Goal: Information Seeking & Learning: Learn about a topic

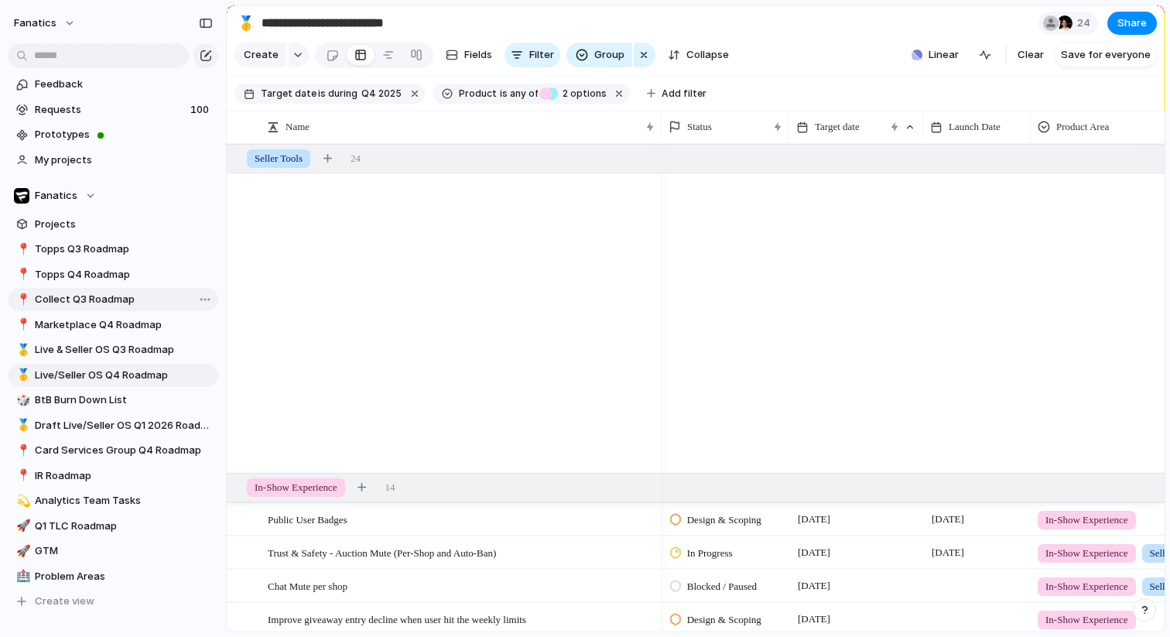
scroll to position [1305, 0]
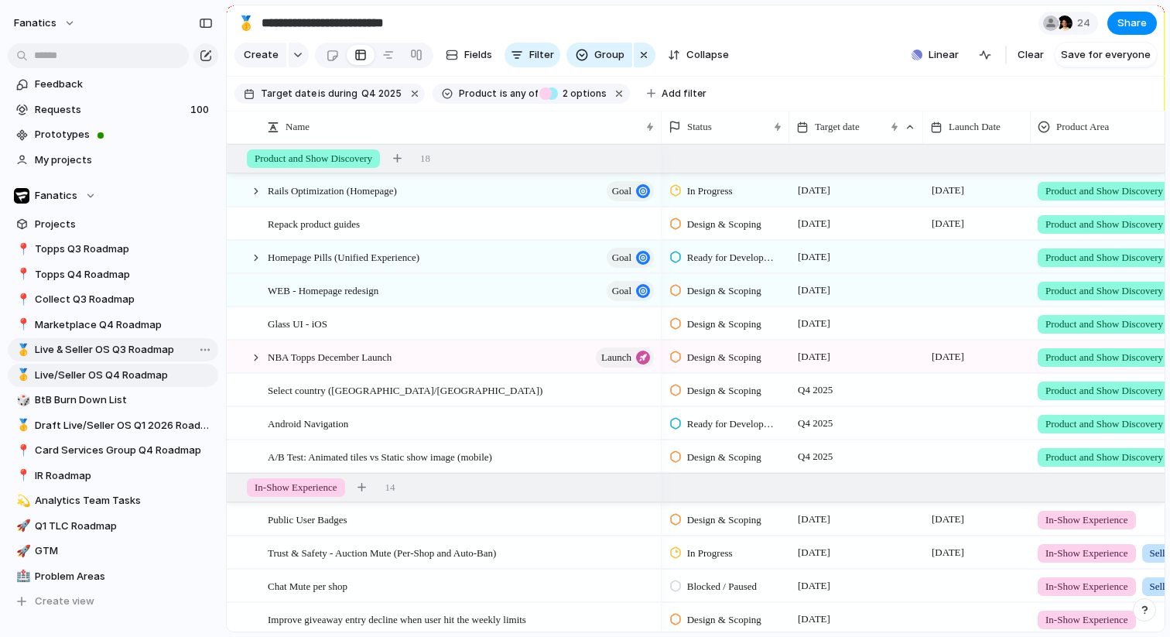
click at [104, 351] on span "Live & Seller OS Q3 Roadmap" at bounding box center [124, 349] width 178 height 15
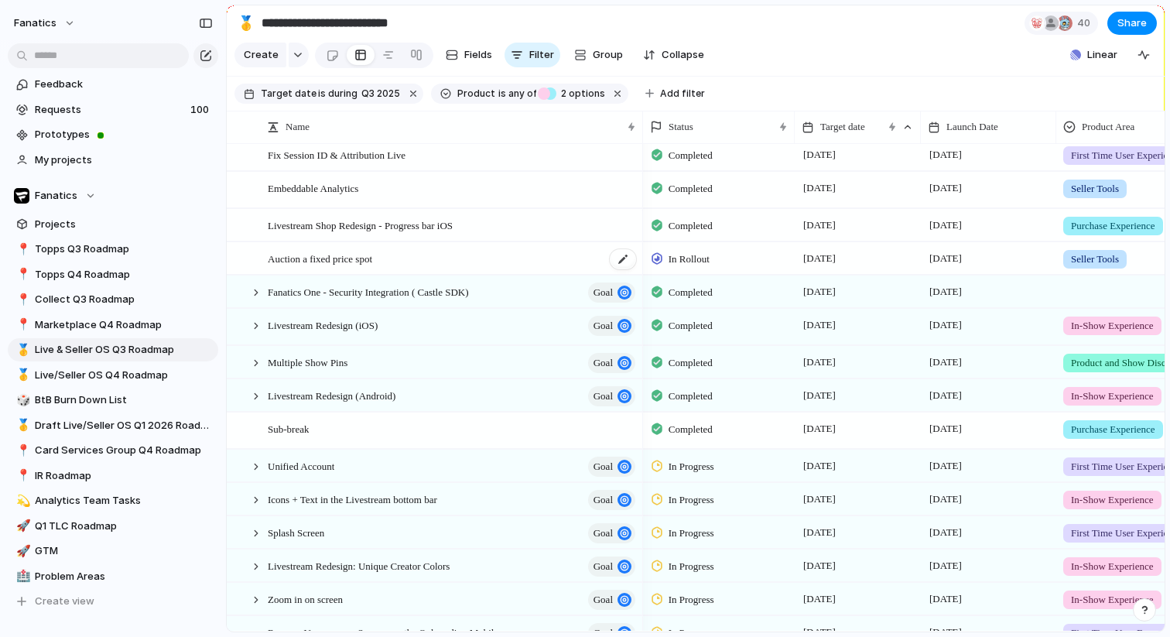
scroll to position [368, 0]
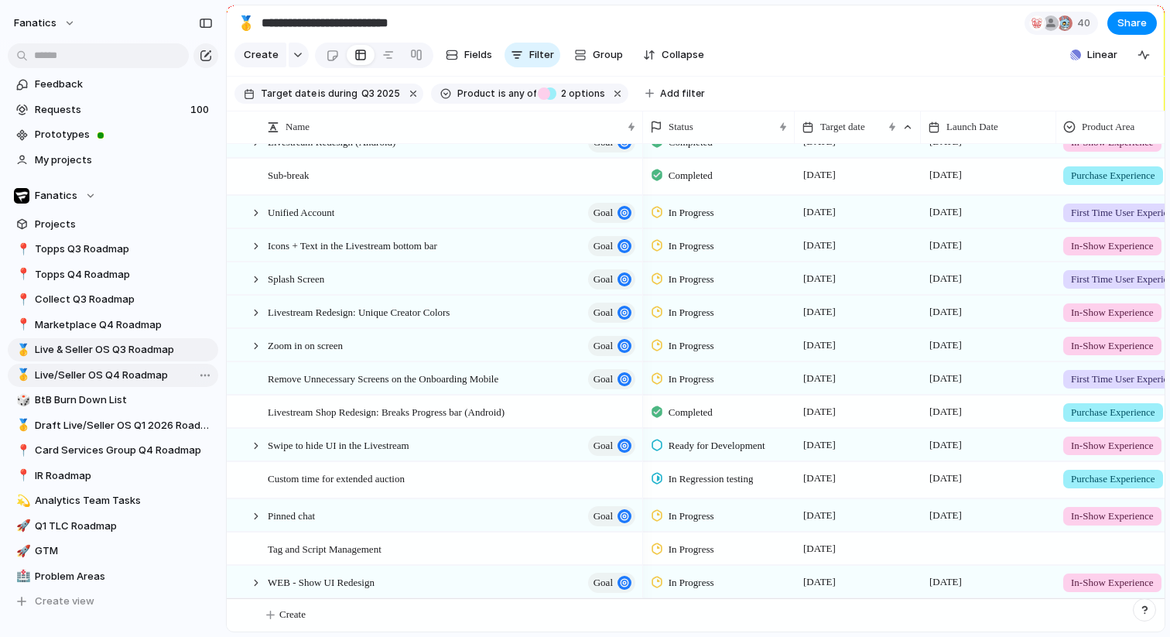
click at [104, 381] on span "Live/Seller OS Q4 Roadmap" at bounding box center [124, 374] width 178 height 15
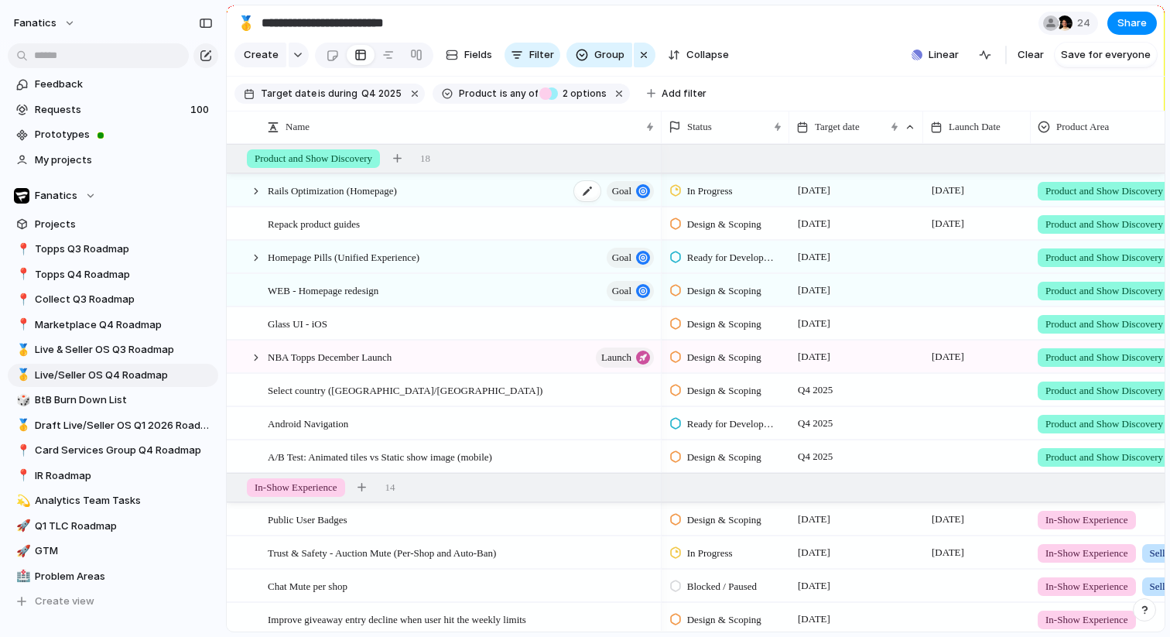
click at [385, 190] on span "Rails Optimization (Homepage)" at bounding box center [332, 190] width 129 height 18
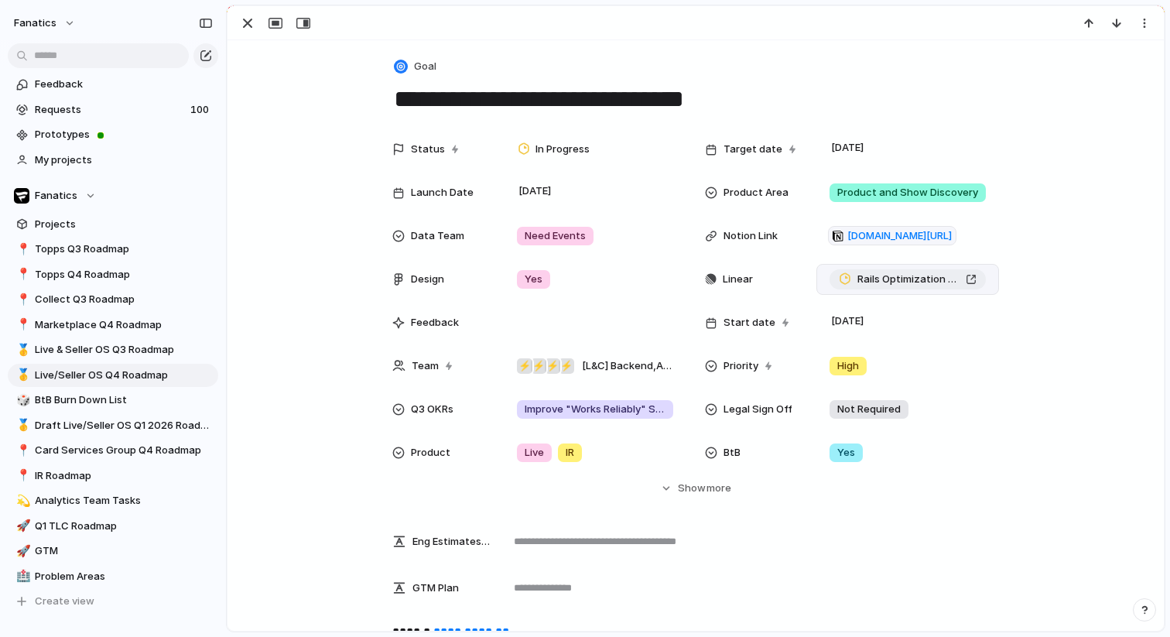
click at [899, 276] on span "Rails Optimization (Homepage)" at bounding box center [908, 278] width 102 height 15
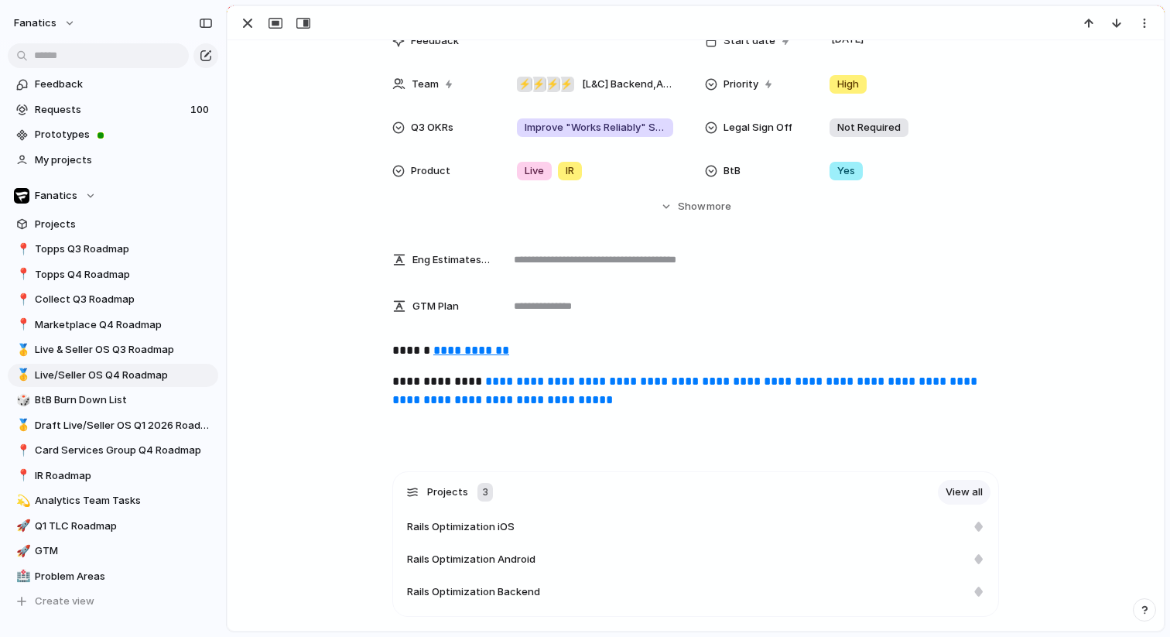
click at [487, 349] on u "**********" at bounding box center [471, 350] width 76 height 12
click at [248, 26] on div "button" at bounding box center [247, 23] width 19 height 19
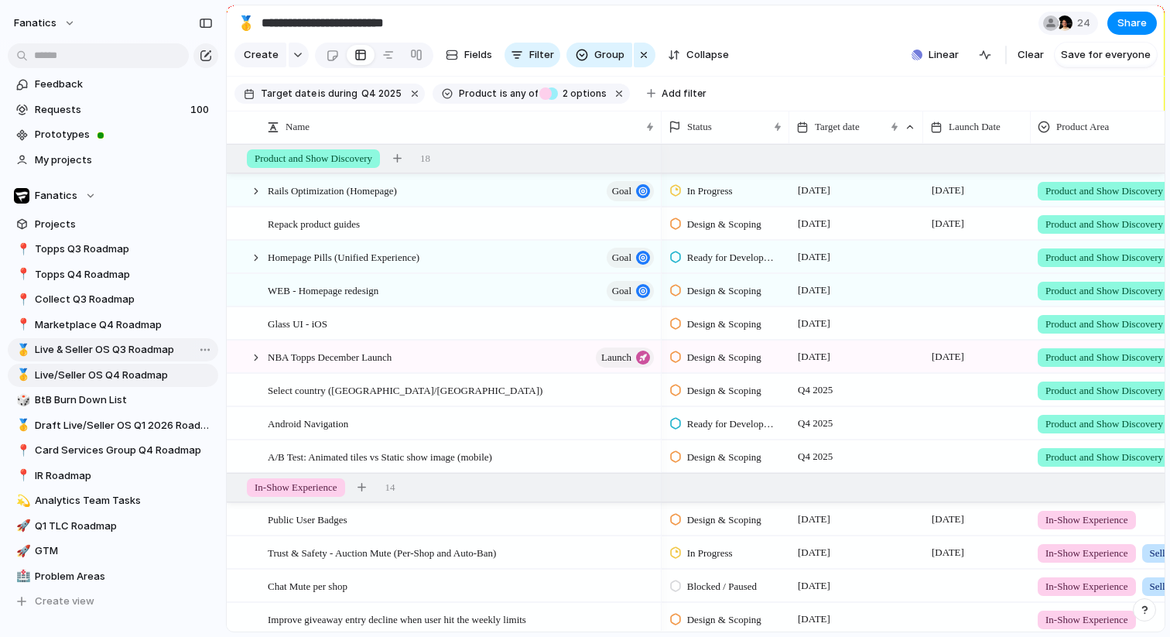
click at [119, 357] on link "🥇 Live & Seller OS Q3 Roadmap" at bounding box center [113, 349] width 210 height 23
type input "**********"
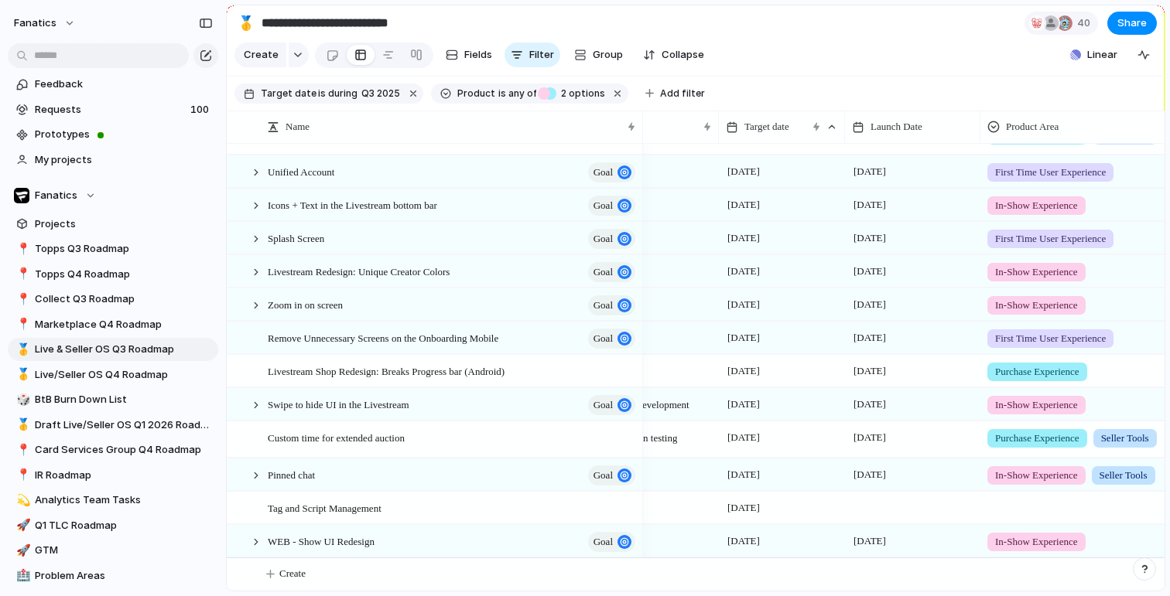
scroll to position [0, 85]
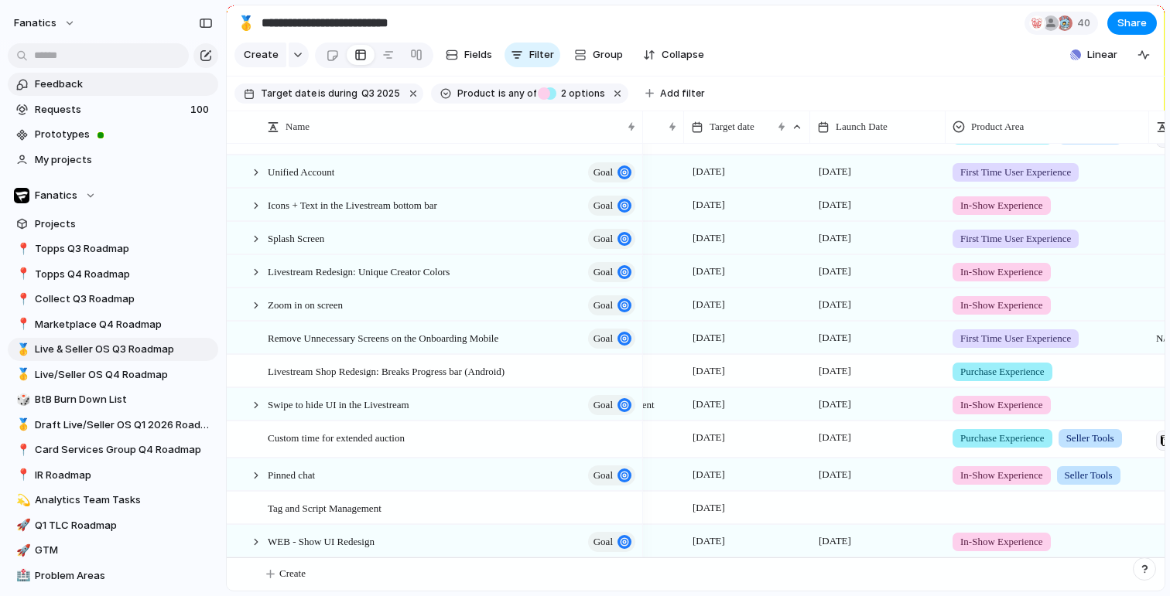
click at [135, 90] on span "Feedback" at bounding box center [124, 84] width 178 height 15
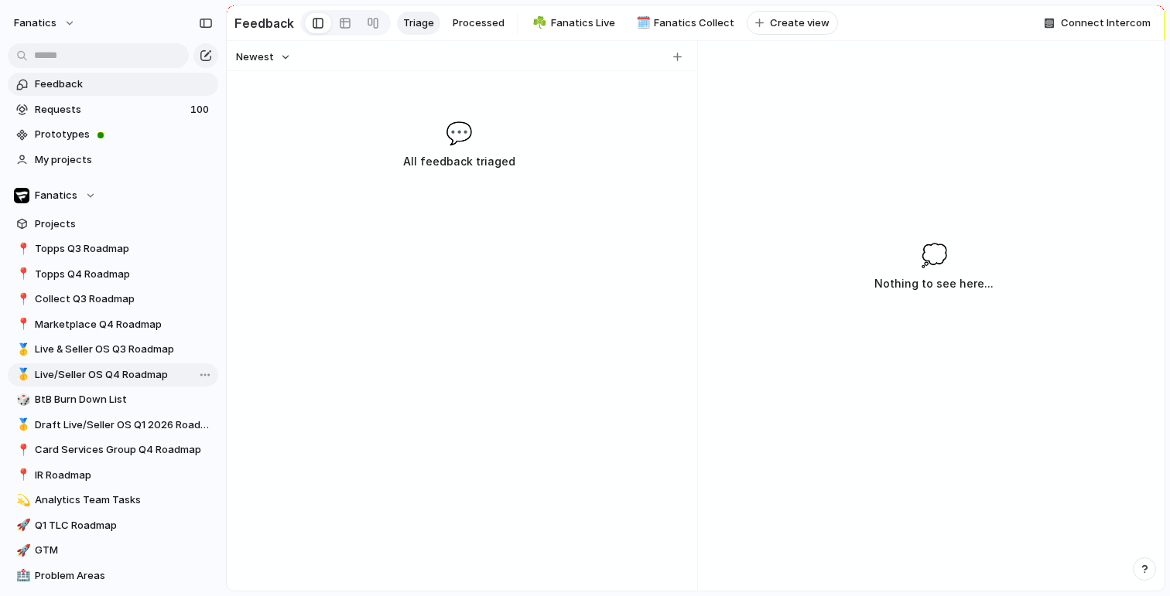
click at [106, 377] on span "Live/Seller OS Q4 Roadmap" at bounding box center [124, 374] width 178 height 15
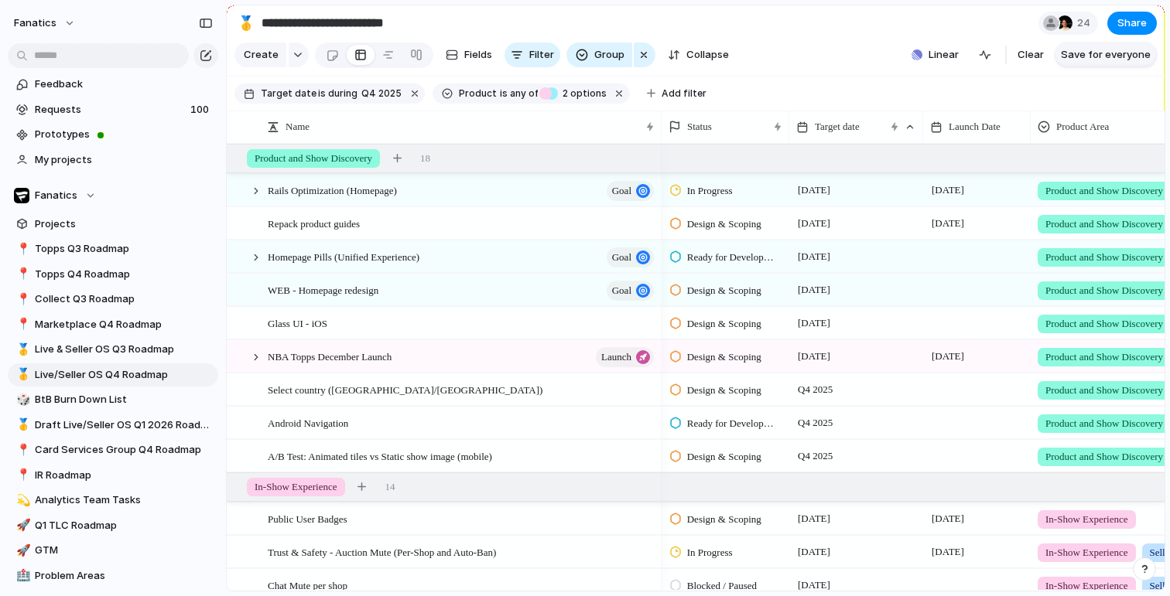
click at [1094, 52] on span "Save for everyone" at bounding box center [1105, 54] width 90 height 15
click at [257, 353] on div at bounding box center [256, 357] width 14 height 14
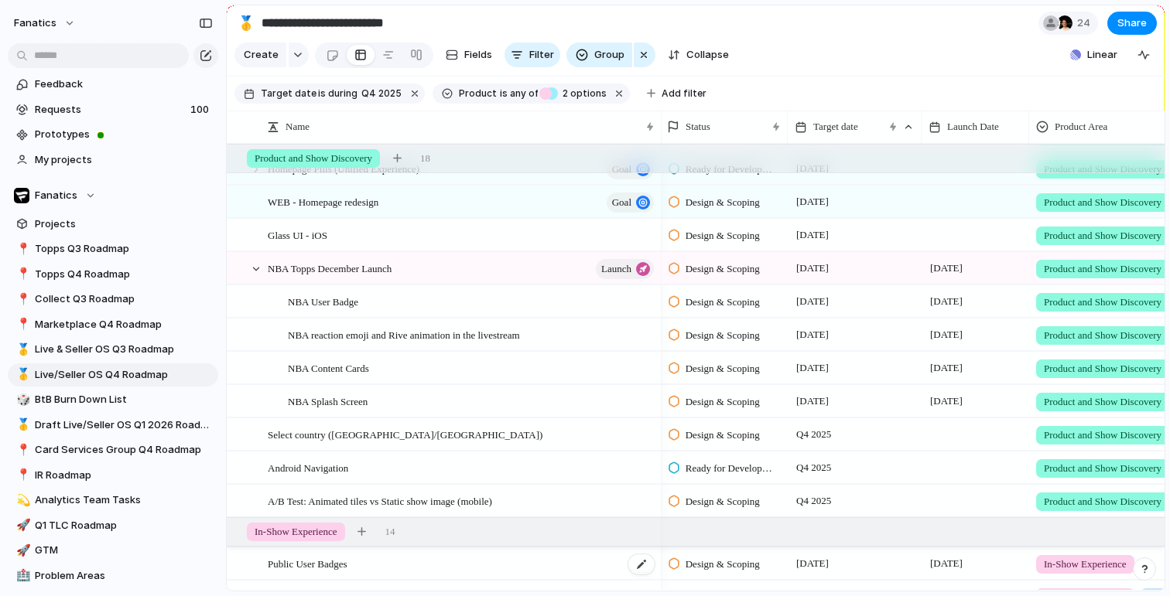
scroll to position [0, 6]
click at [258, 271] on div at bounding box center [256, 269] width 14 height 14
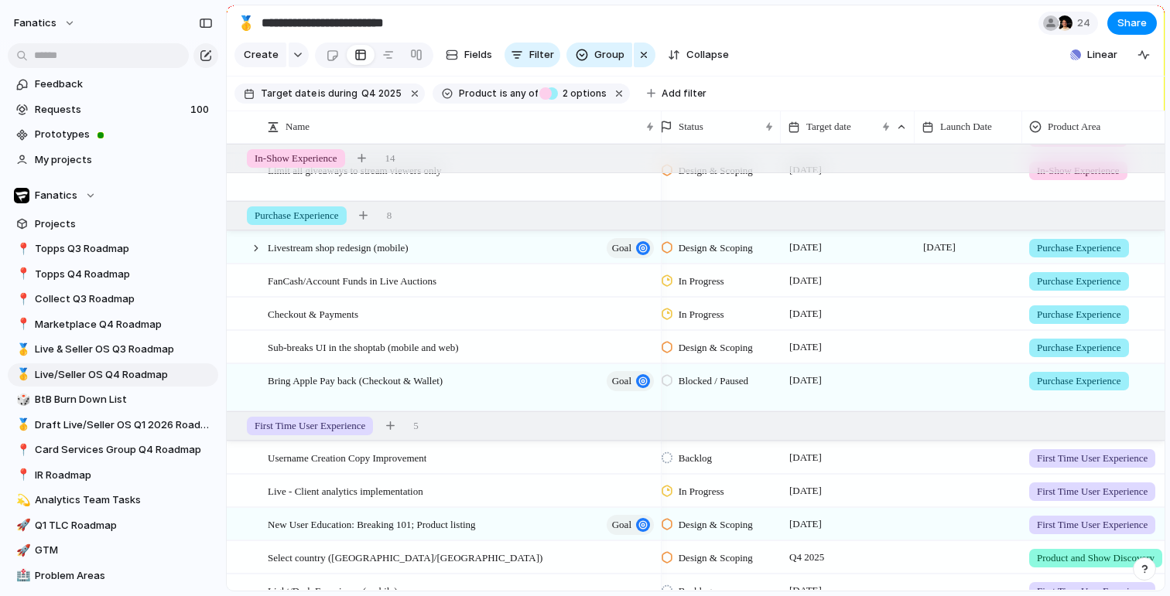
scroll to position [593, 0]
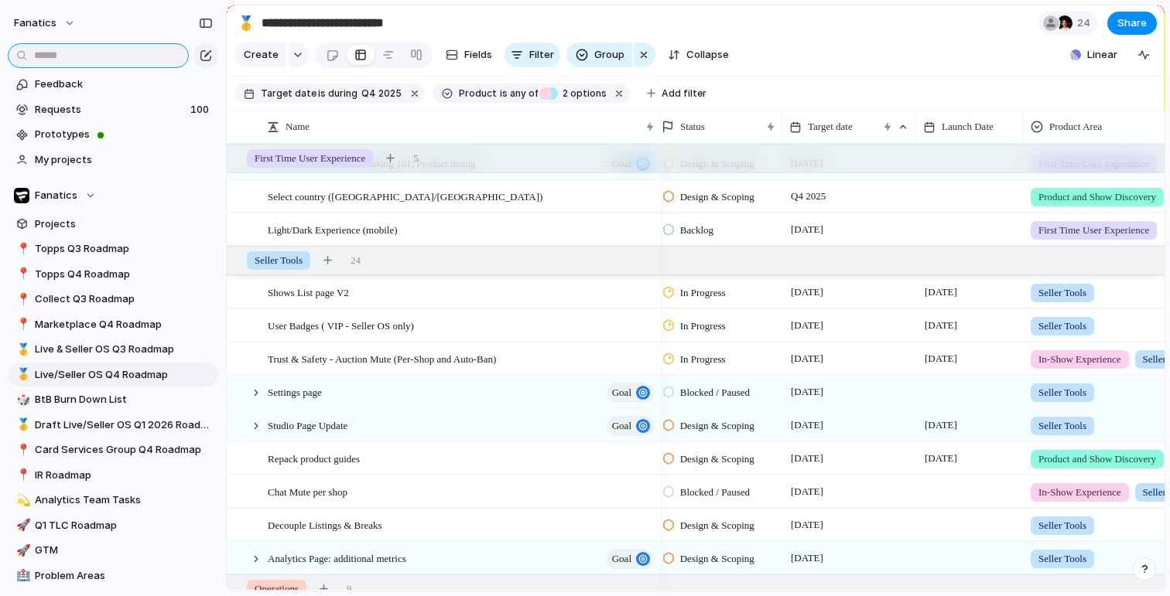
click at [114, 55] on input "text" at bounding box center [98, 55] width 181 height 25
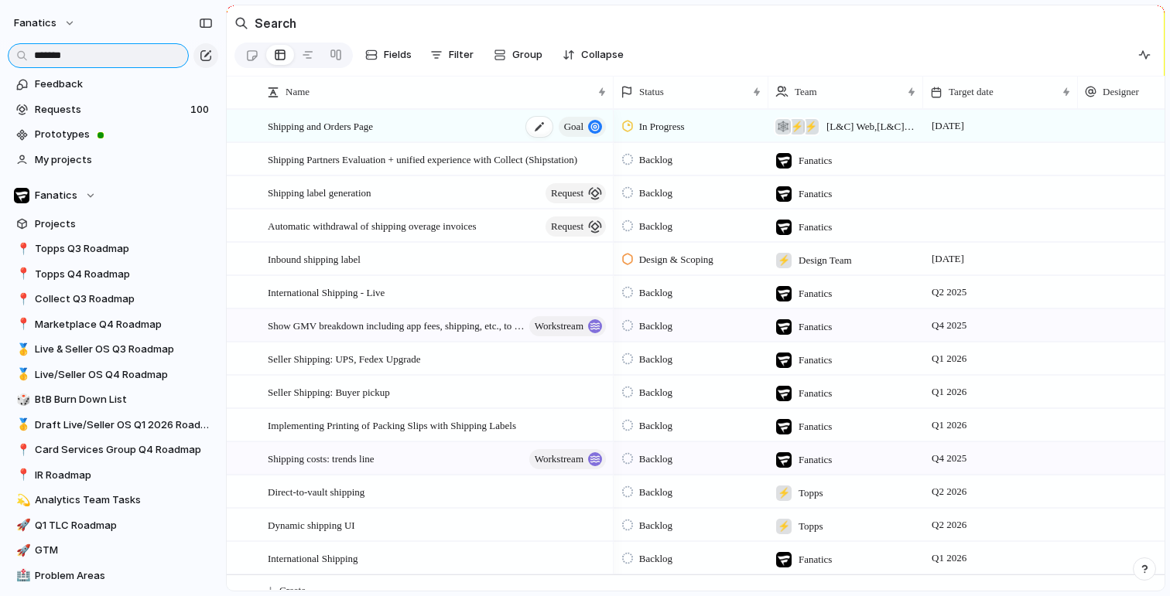
type input "*******"
click at [452, 132] on div "Shipping and Orders Page goal" at bounding box center [438, 127] width 340 height 32
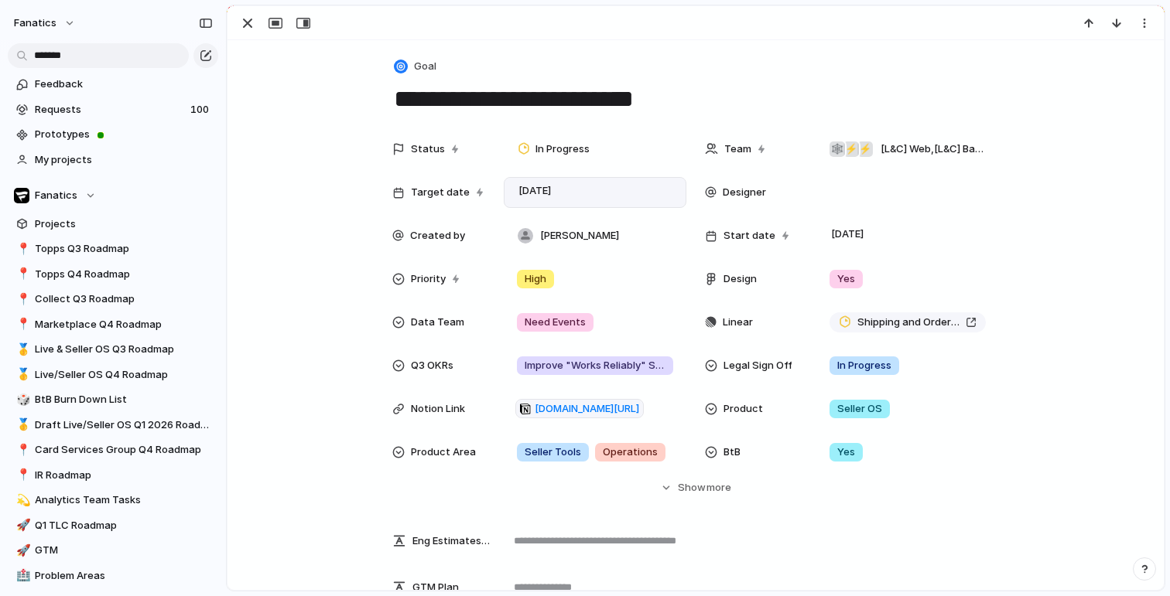
click at [579, 204] on div "[DATE]" at bounding box center [595, 192] width 183 height 31
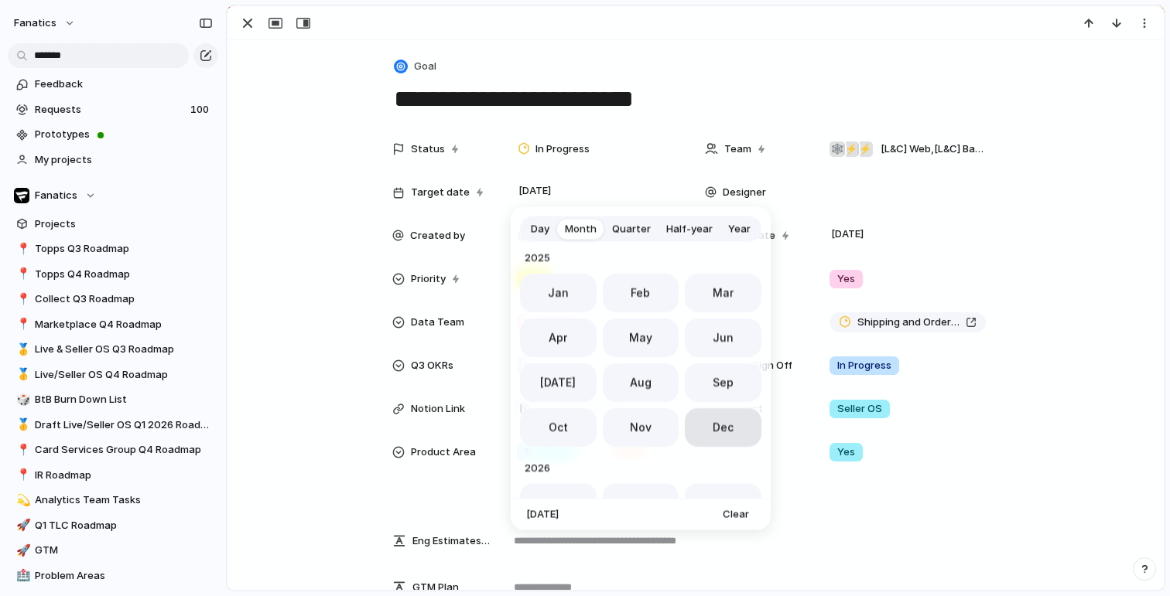
click at [730, 413] on button "Dec" at bounding box center [723, 427] width 77 height 39
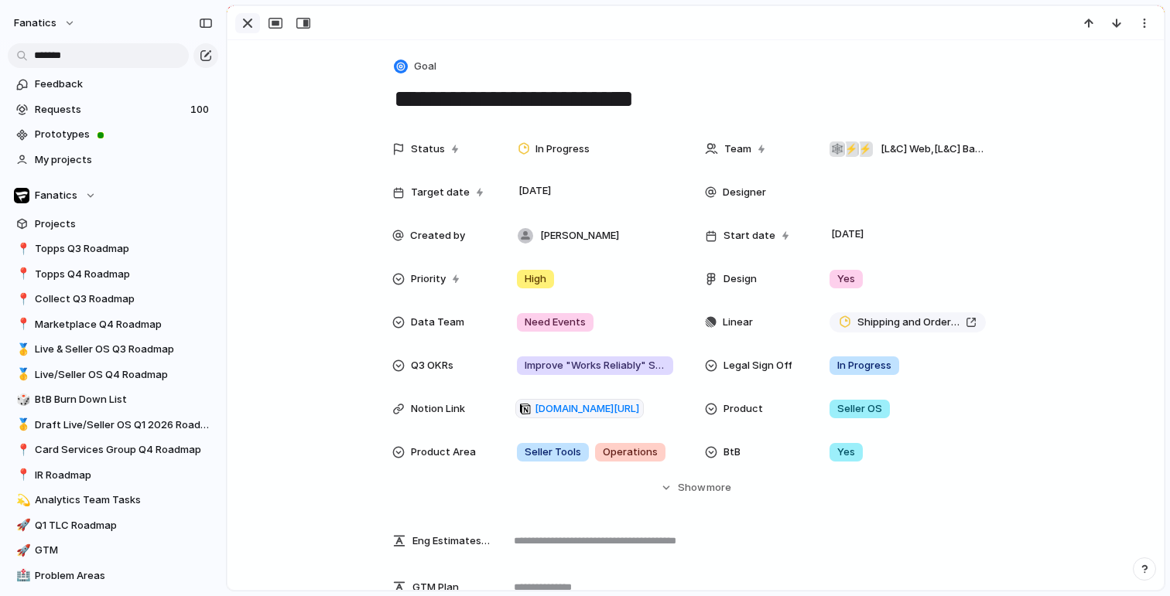
click at [248, 13] on button "button" at bounding box center [247, 23] width 25 height 20
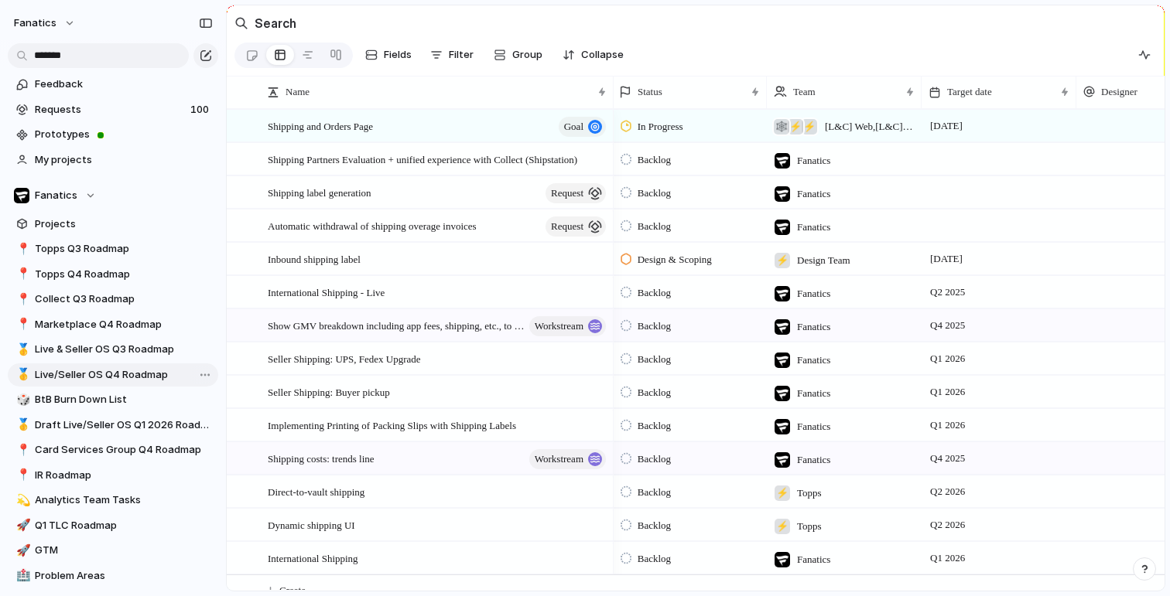
click at [138, 371] on span "Live/Seller OS Q4 Roadmap" at bounding box center [124, 374] width 178 height 15
